Goal: Transaction & Acquisition: Purchase product/service

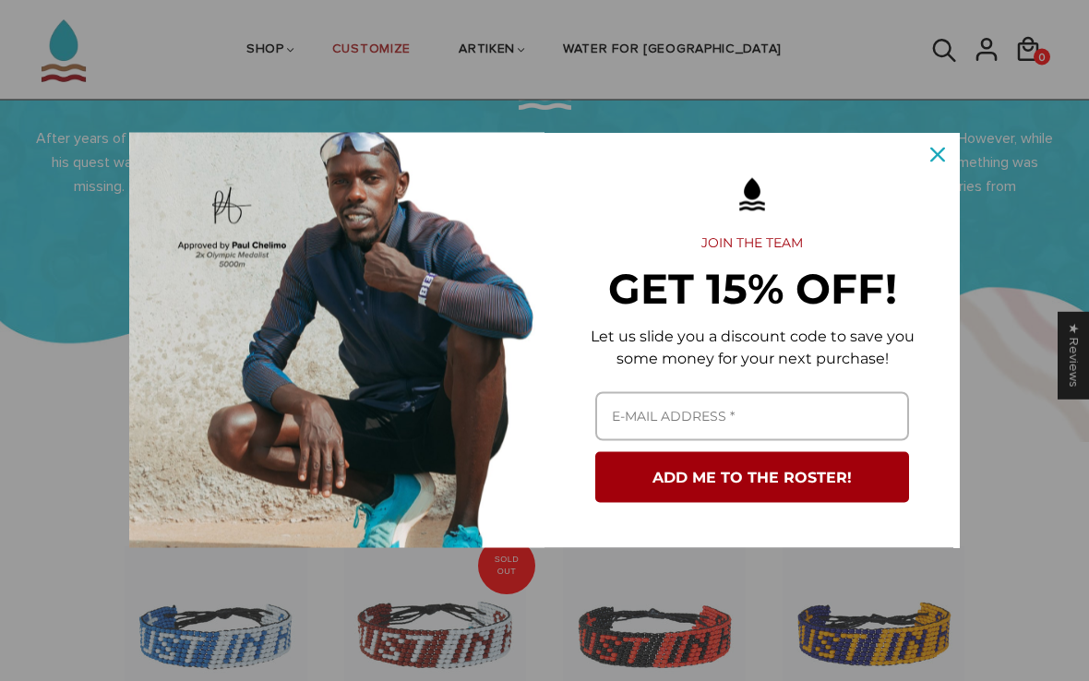
scroll to position [811, 0]
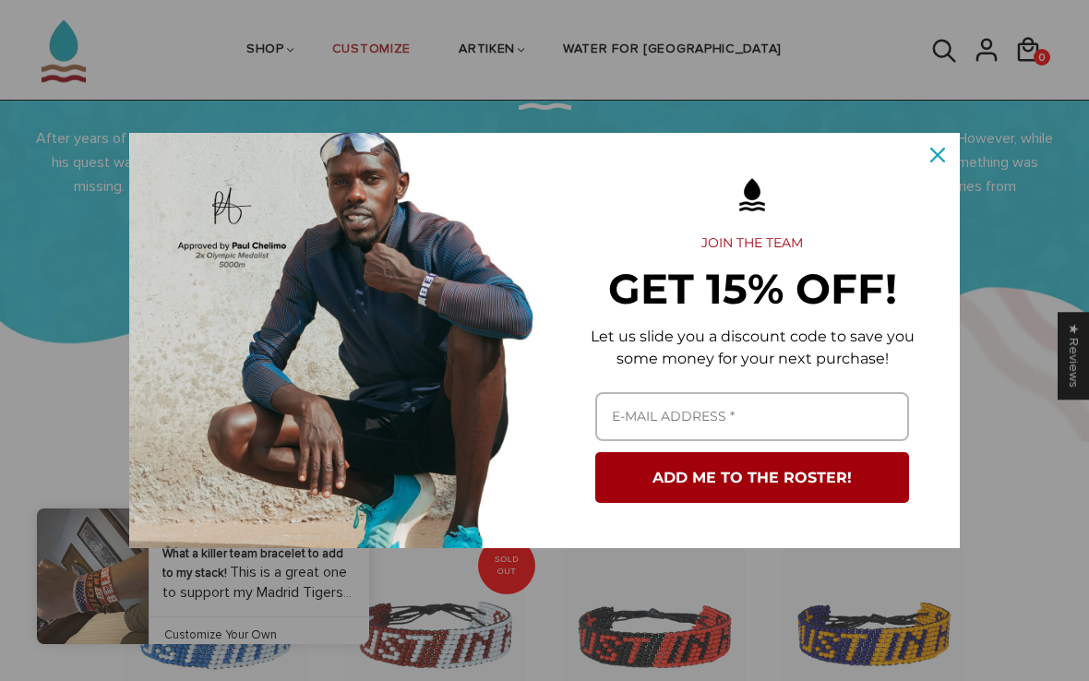
click at [941, 170] on div "Close" at bounding box center [938, 155] width 30 height 30
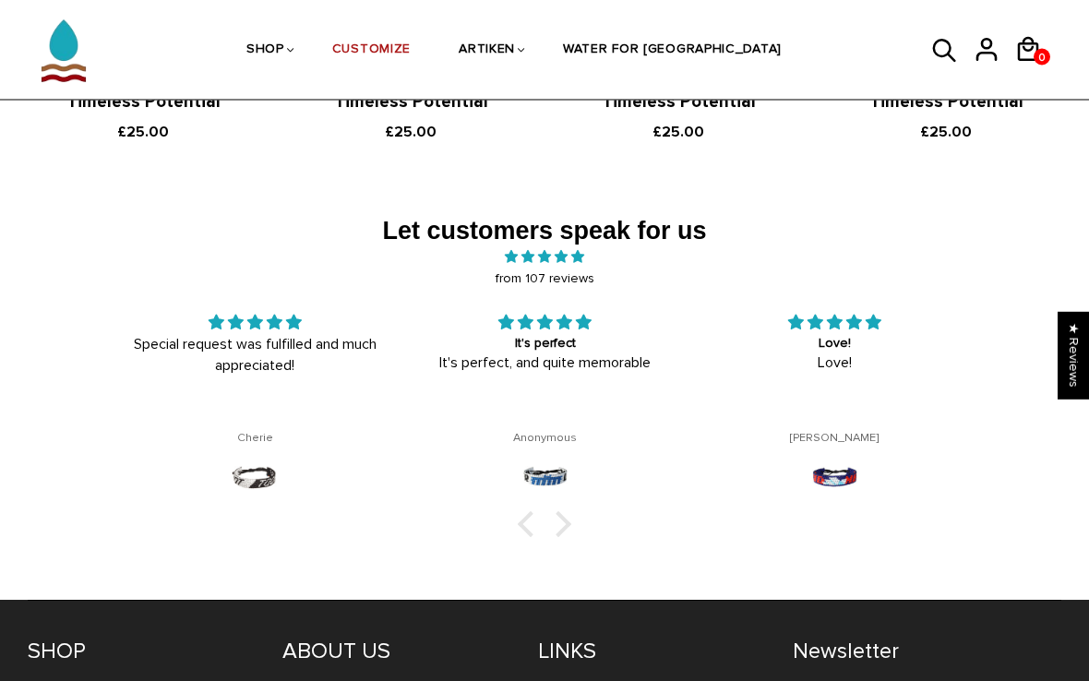
scroll to position [2594, 0]
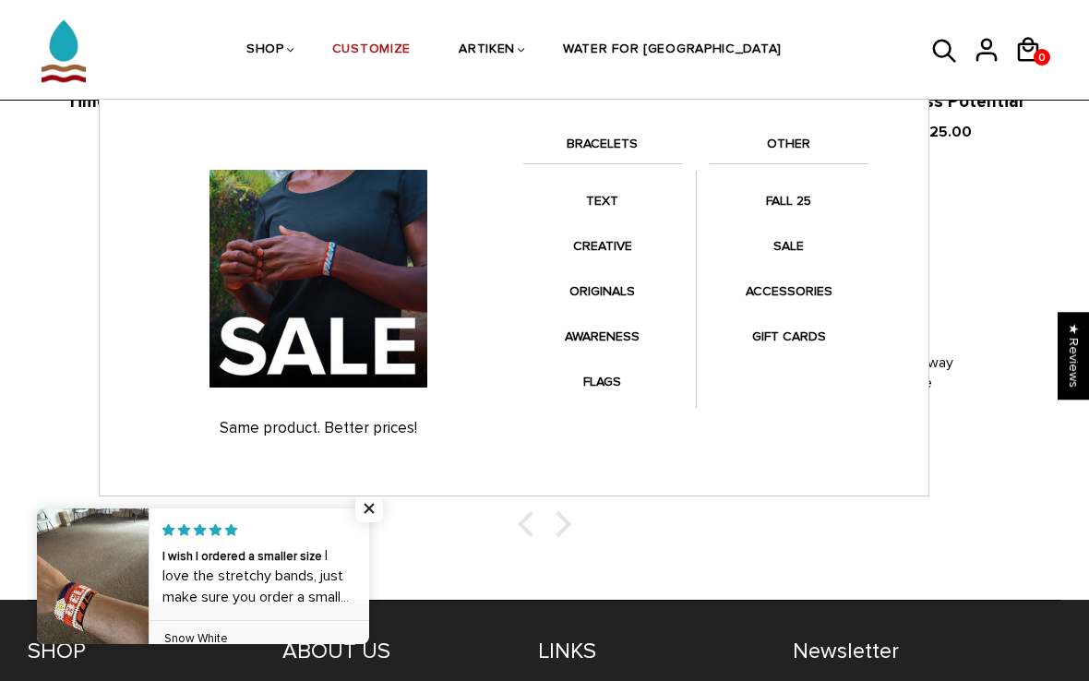
click at [798, 249] on link "SALE" at bounding box center [789, 246] width 159 height 36
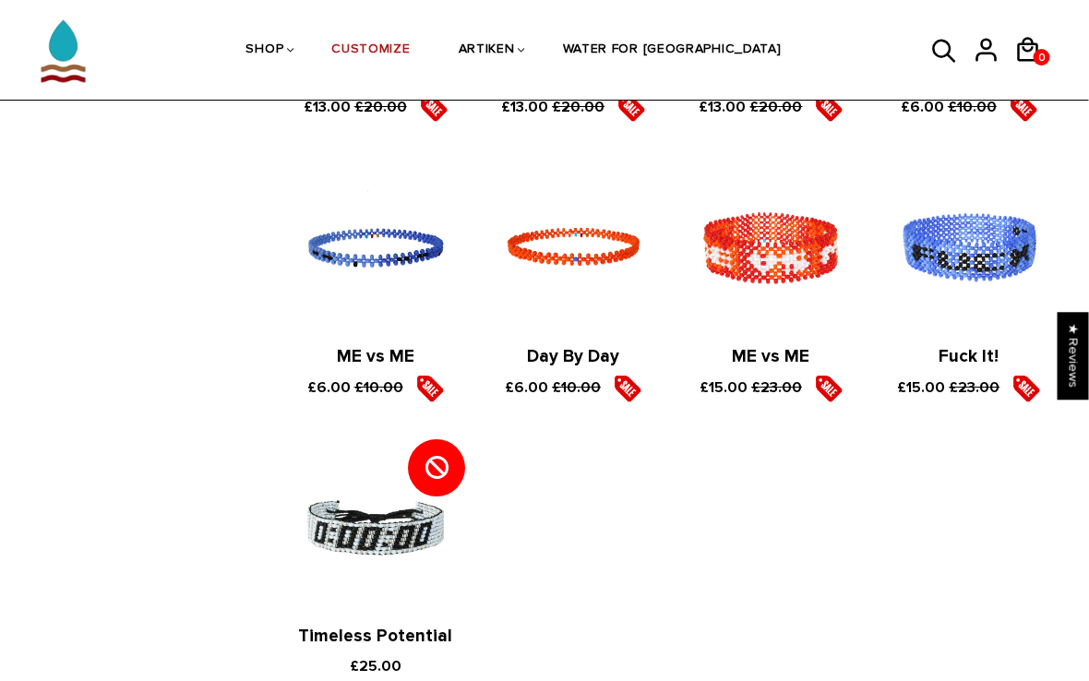
scroll to position [2382, 10]
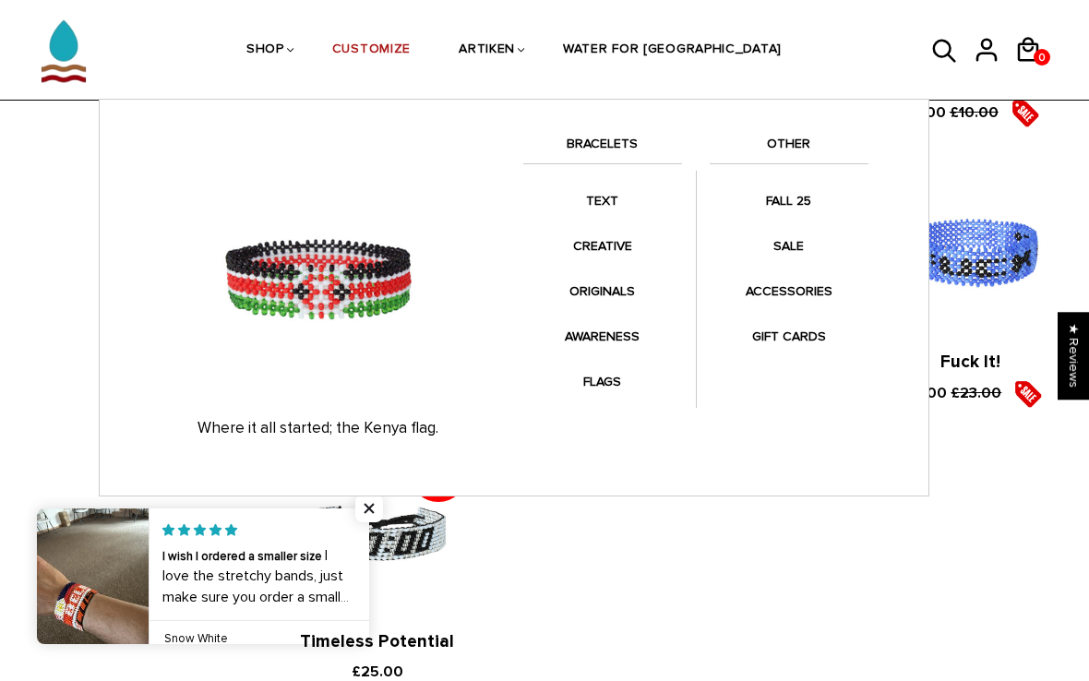
click at [593, 370] on link "FLAGS" at bounding box center [602, 382] width 159 height 36
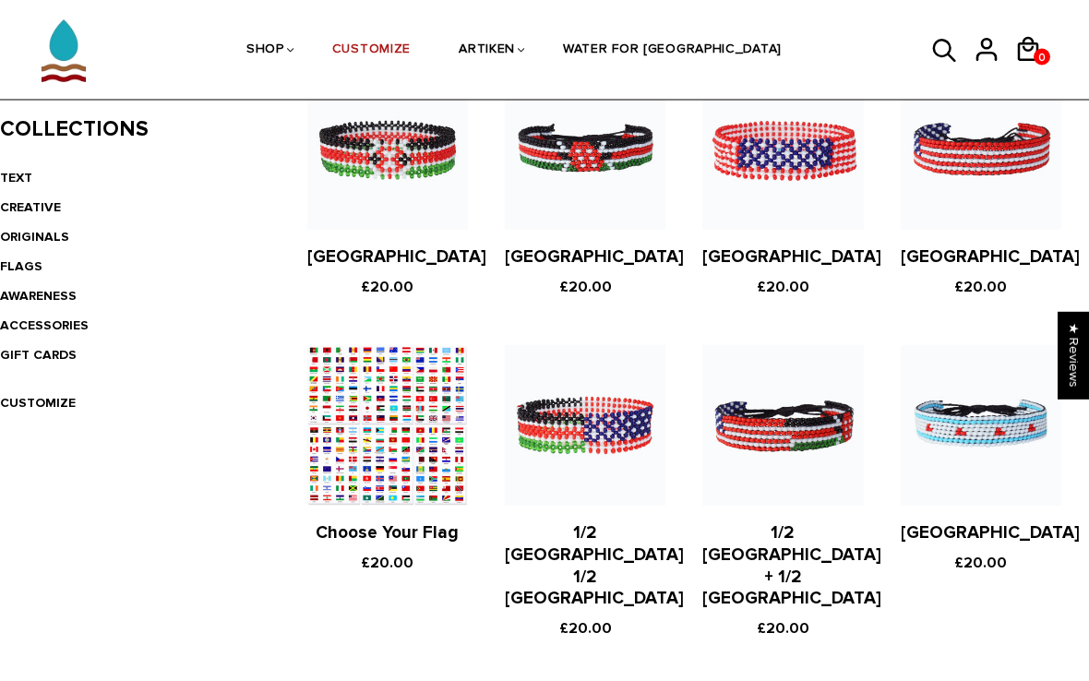
scroll to position [441, 0]
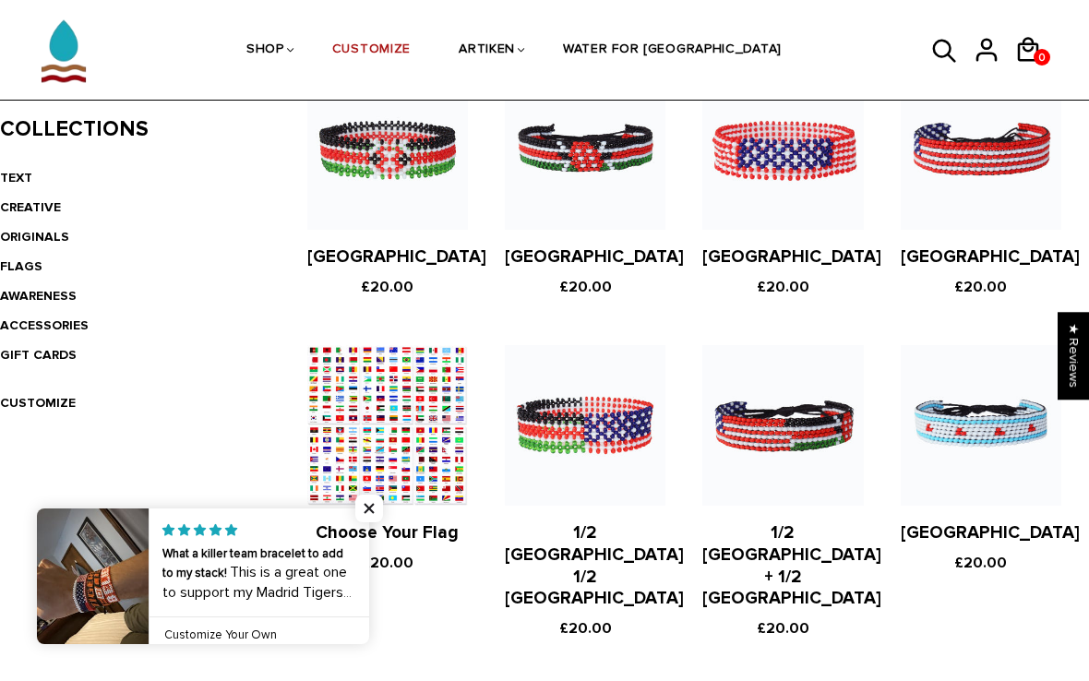
click at [338, 544] on link "Choose Your Flag" at bounding box center [387, 532] width 143 height 21
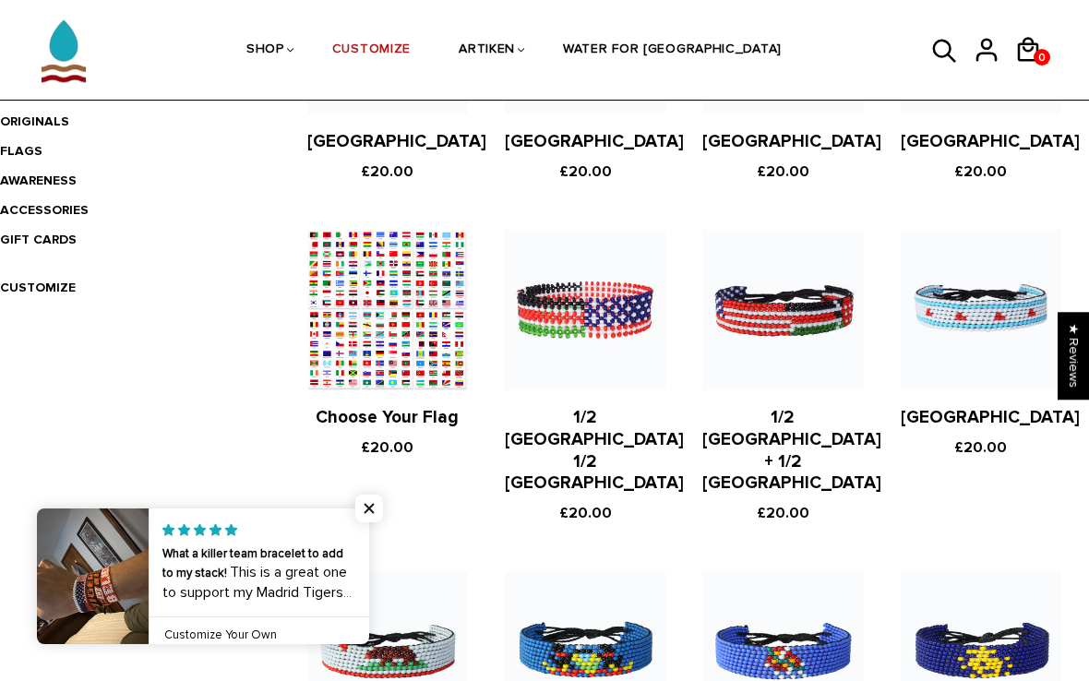
scroll to position [572, 0]
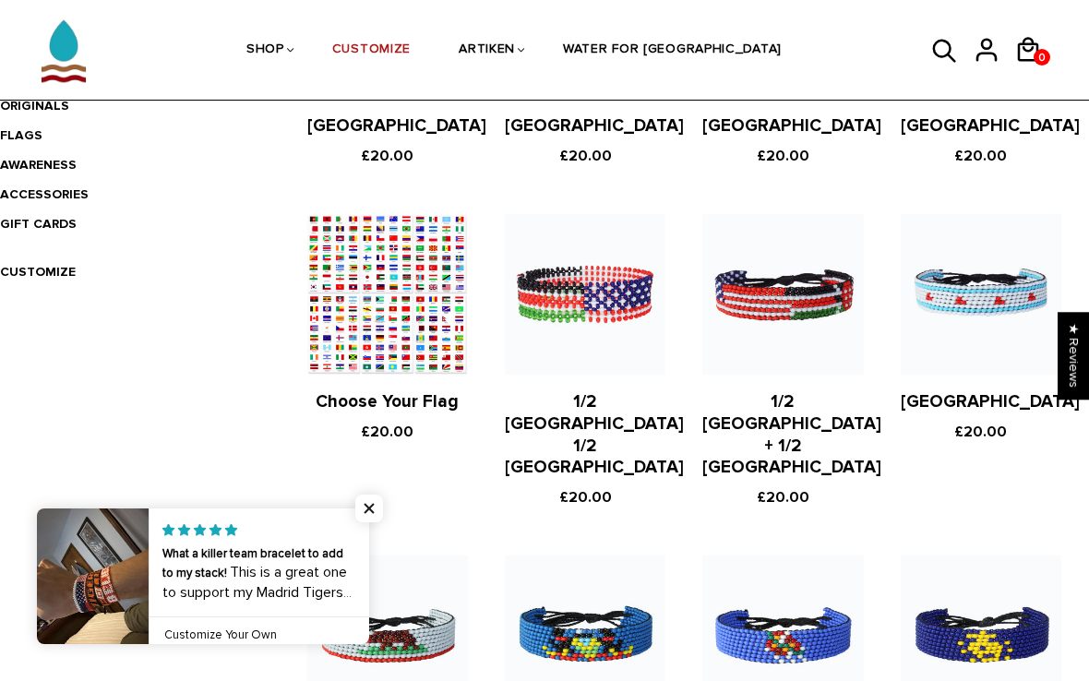
click at [370, 522] on span "Close popup widget" at bounding box center [369, 509] width 28 height 28
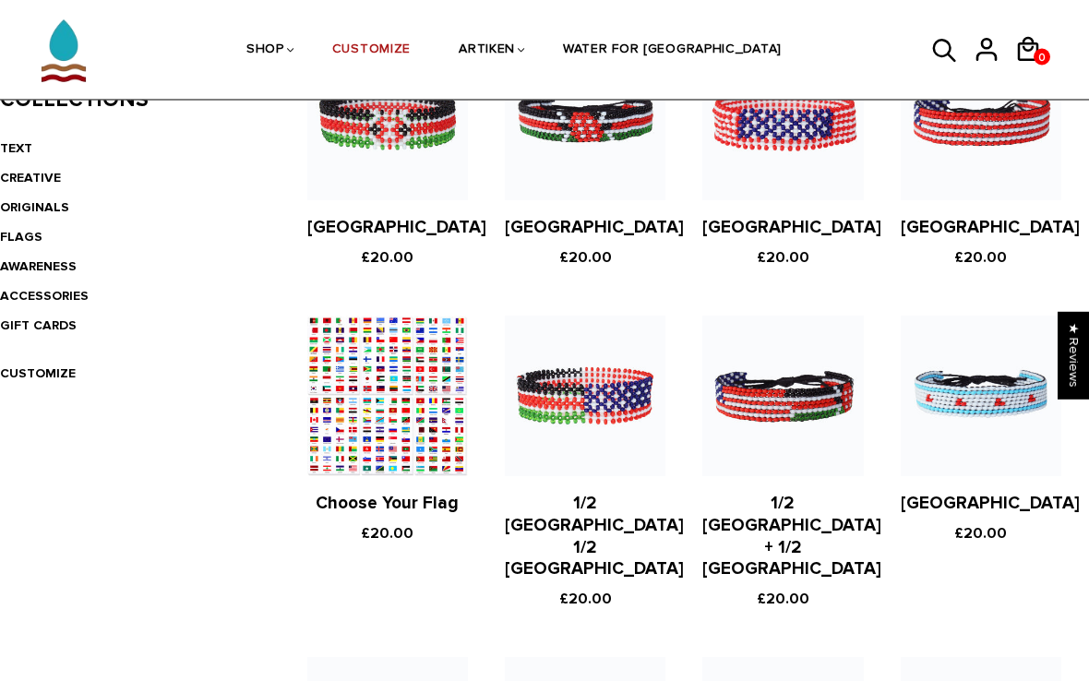
scroll to position [366, 0]
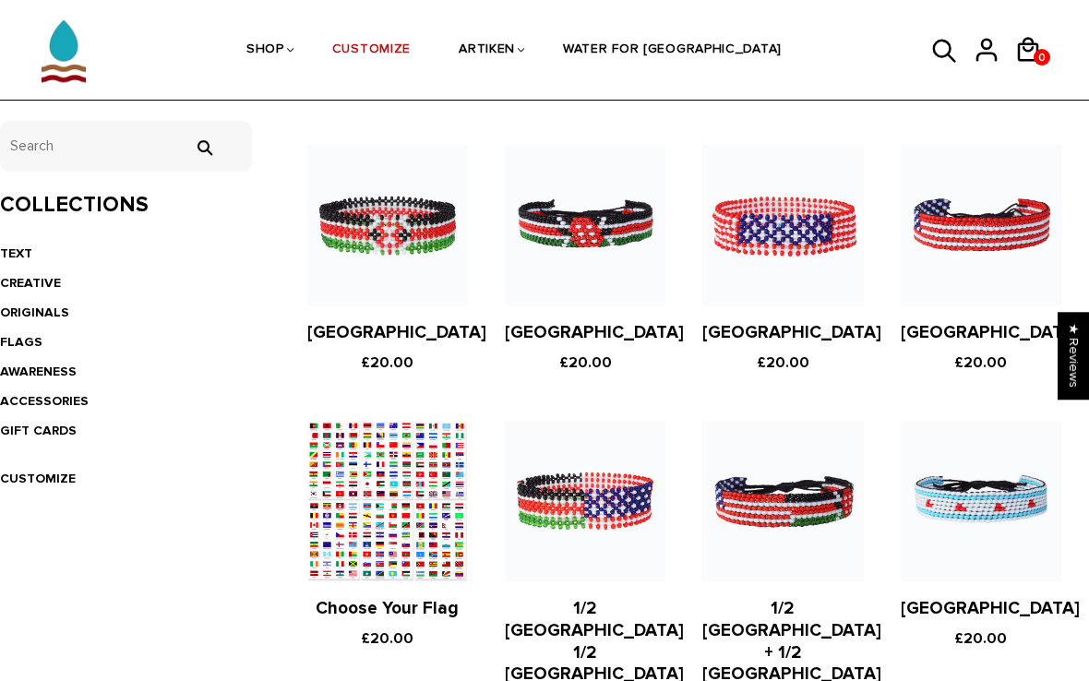
click at [542, 286] on figure at bounding box center [585, 225] width 161 height 161
click at [354, 231] on figure at bounding box center [387, 225] width 161 height 161
click at [552, 253] on figure at bounding box center [585, 225] width 161 height 161
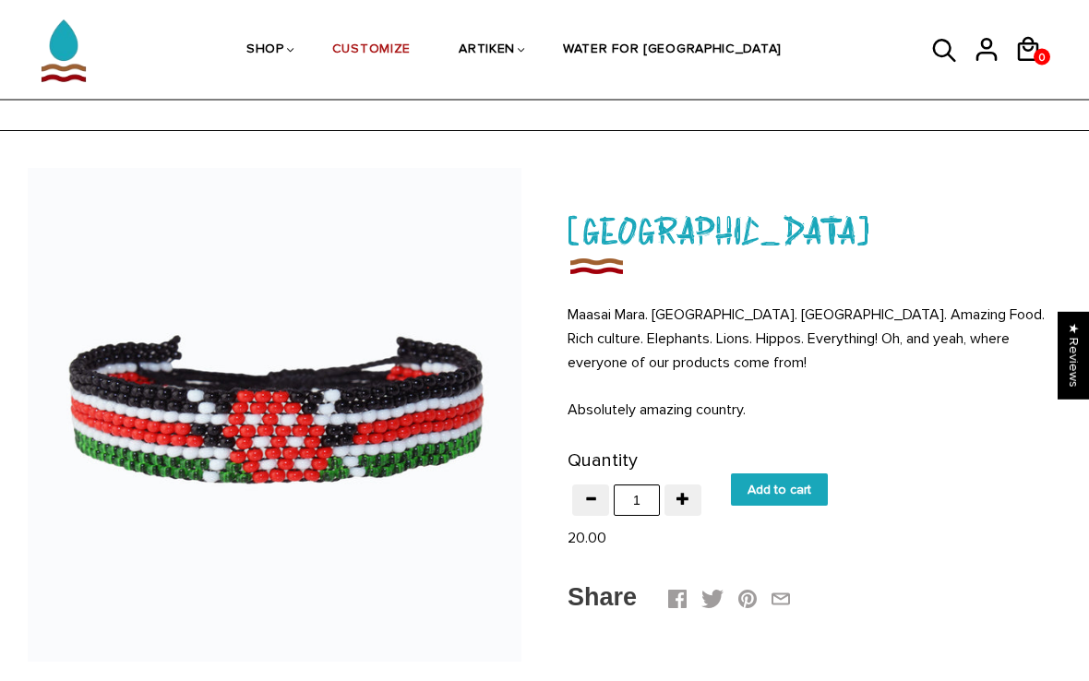
scroll to position [19, 0]
